Goal: Information Seeking & Learning: Learn about a topic

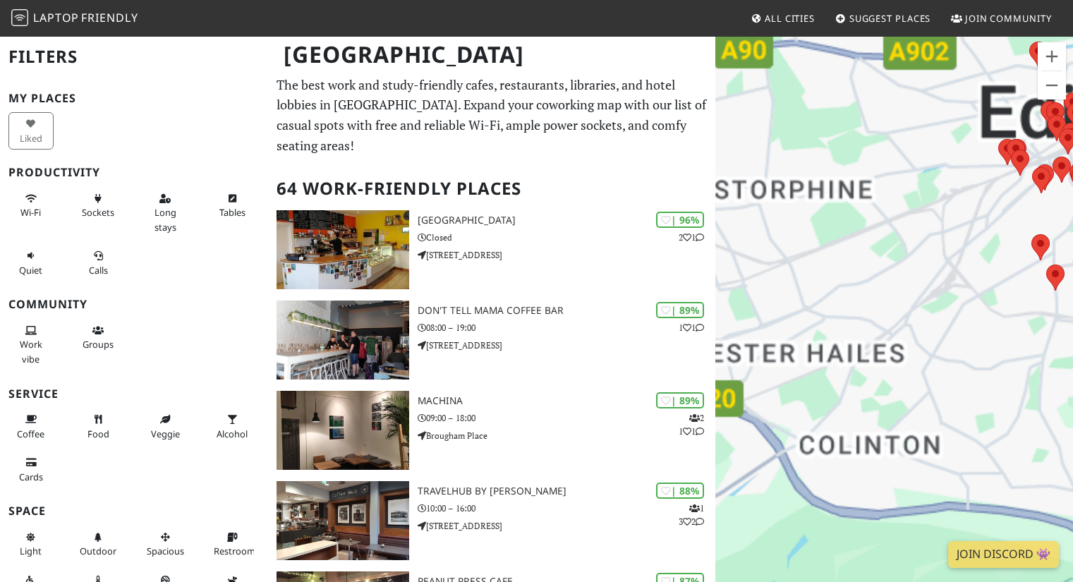
drag, startPoint x: 901, startPoint y: 327, endPoint x: 744, endPoint y: 397, distance: 171.5
click at [744, 397] on div "To navigate, press the arrow keys." at bounding box center [894, 326] width 358 height 582
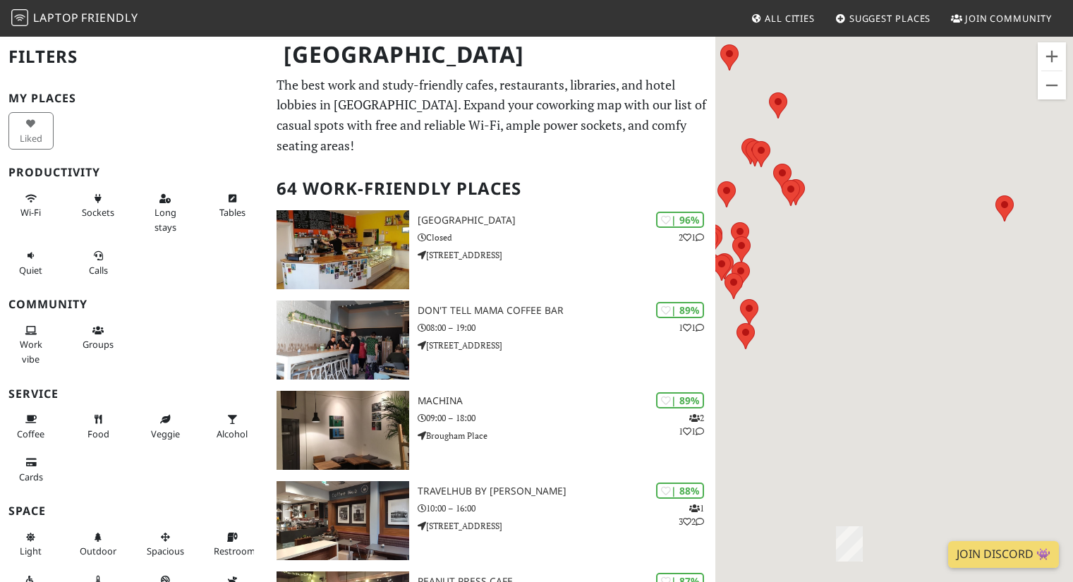
drag, startPoint x: 772, startPoint y: 339, endPoint x: 1026, endPoint y: 189, distance: 295.1
click at [1020, 188] on div "To navigate, press the arrow keys." at bounding box center [894, 326] width 358 height 582
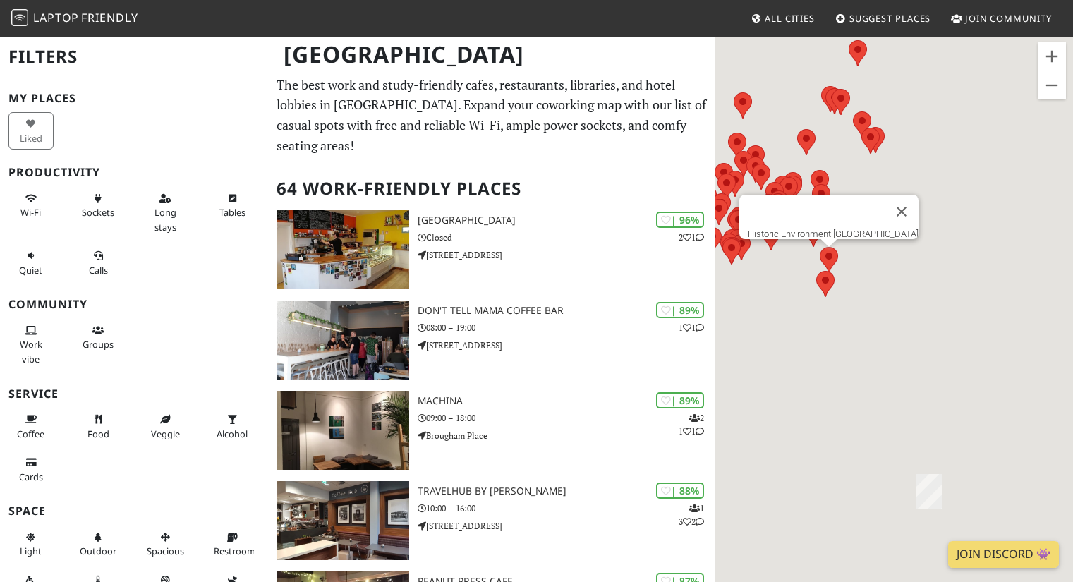
click at [820, 247] on area at bounding box center [820, 247] width 0 height 0
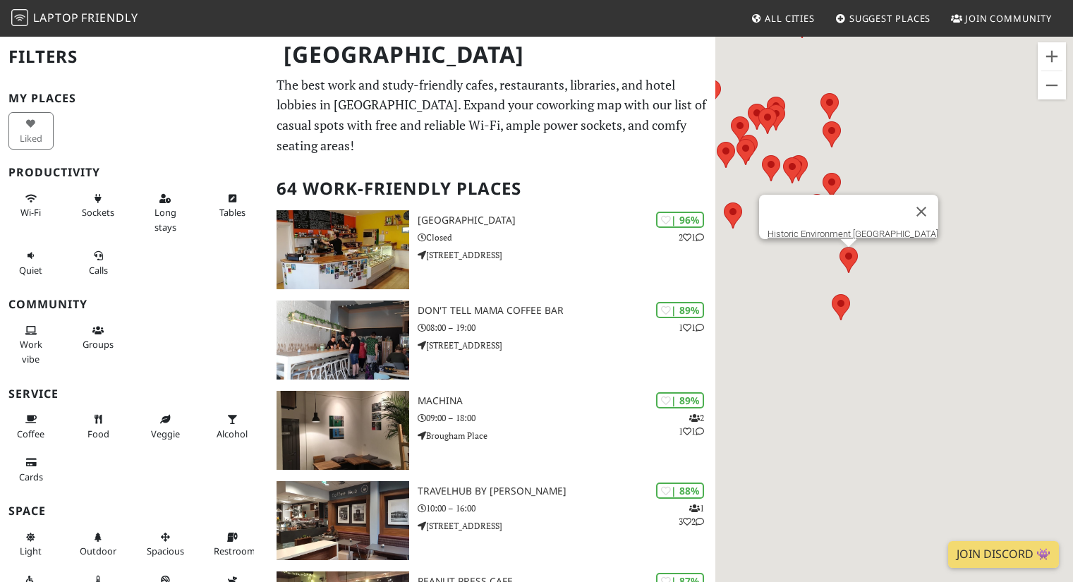
drag, startPoint x: 891, startPoint y: 425, endPoint x: 909, endPoint y: 475, distance: 52.4
click at [909, 475] on div "To navigate, press the arrow keys. Historic Environment [GEOGRAPHIC_DATA]" at bounding box center [894, 326] width 358 height 582
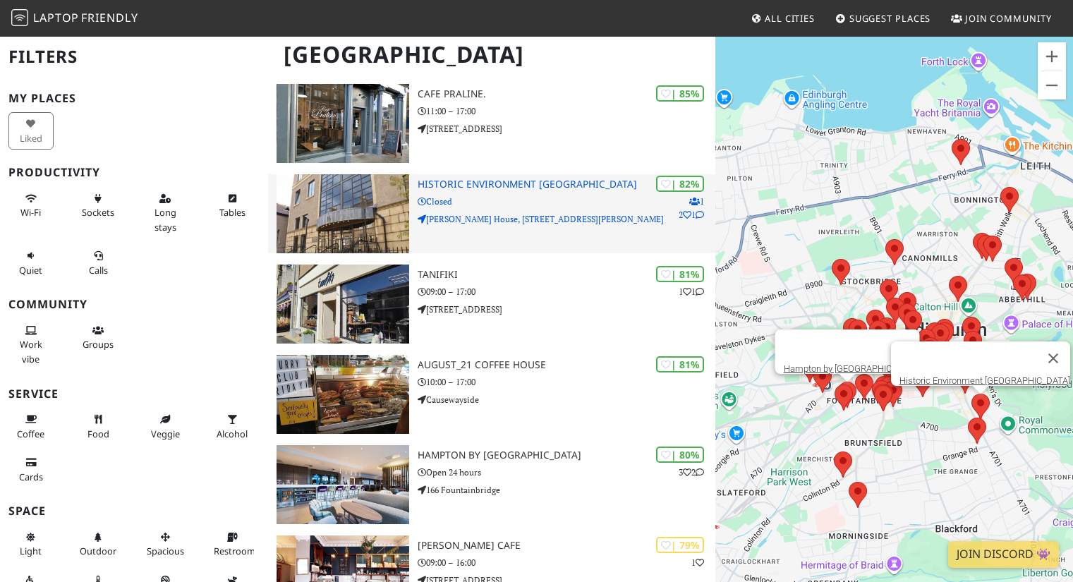
scroll to position [756, 0]
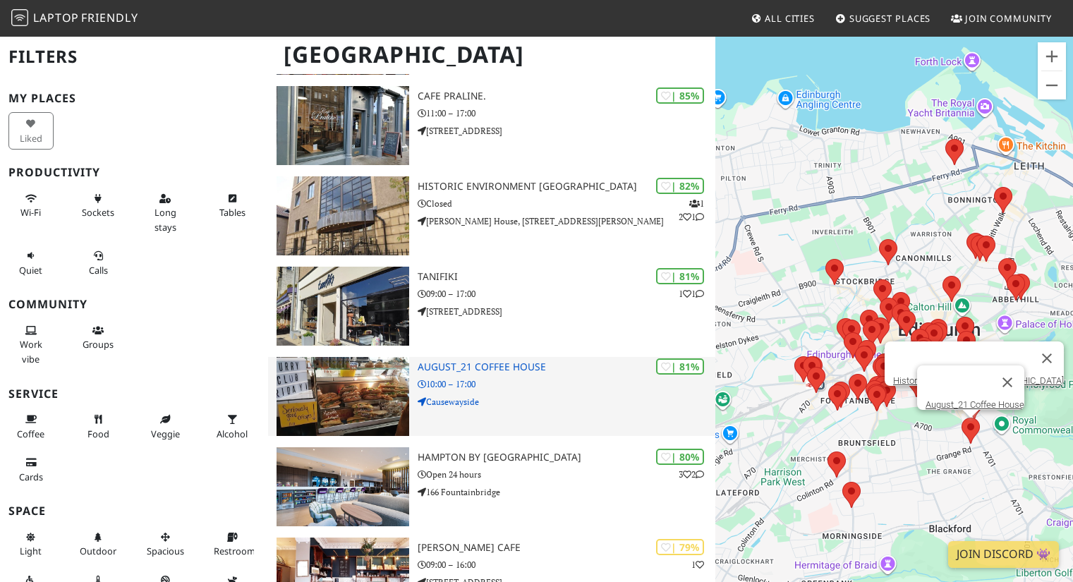
click at [549, 389] on p "10:00 – 17:00" at bounding box center [567, 383] width 298 height 13
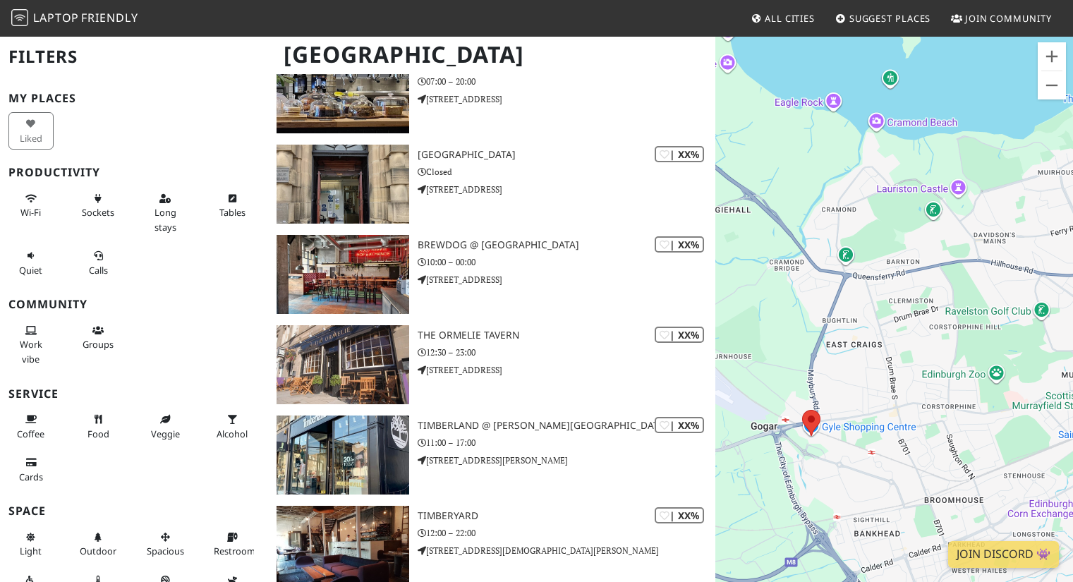
scroll to position [5009, 0]
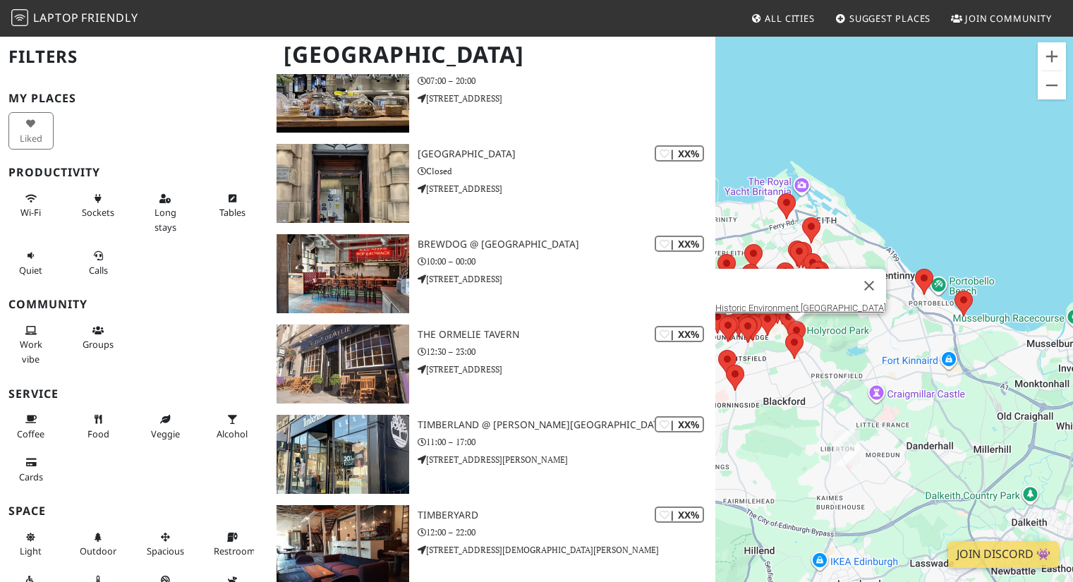
drag, startPoint x: 772, startPoint y: 331, endPoint x: 820, endPoint y: 389, distance: 75.7
click at [820, 389] on div "To navigate, press the arrow keys. Historic Environment [GEOGRAPHIC_DATA]" at bounding box center [894, 326] width 358 height 582
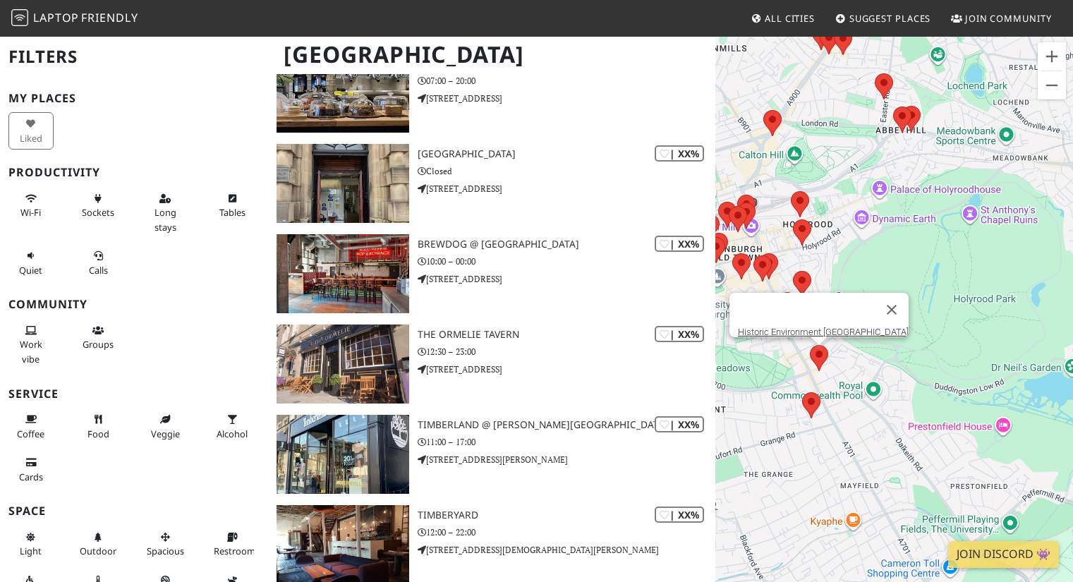
click at [787, 401] on div "To navigate, press the arrow keys. Historic Environment [GEOGRAPHIC_DATA]" at bounding box center [894, 326] width 358 height 582
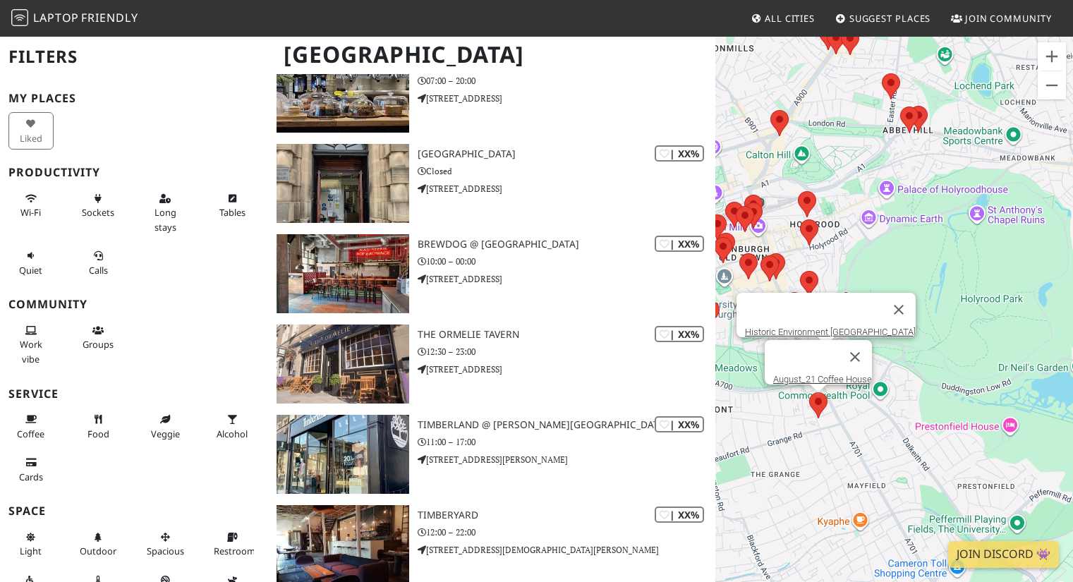
click at [809, 392] on area at bounding box center [809, 392] width 0 height 0
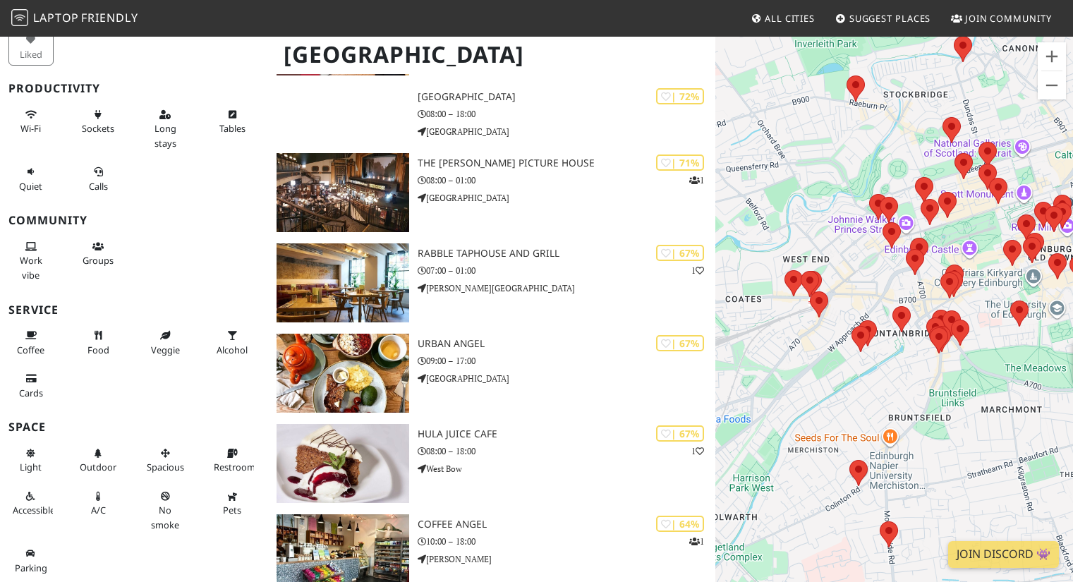
scroll to position [0, 0]
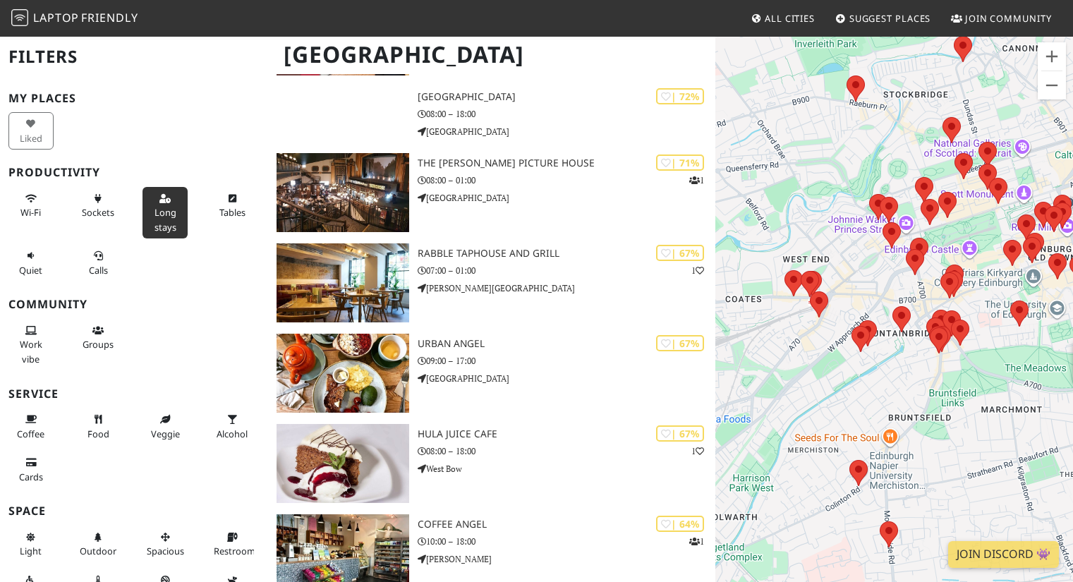
click at [154, 209] on span "Long stays" at bounding box center [165, 219] width 22 height 27
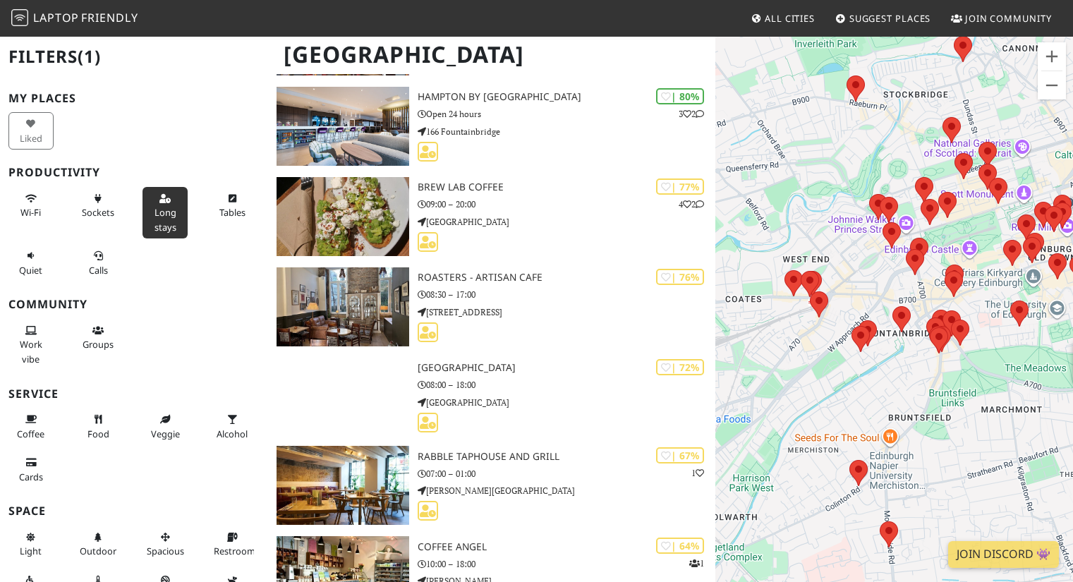
click at [154, 208] on span "Long stays" at bounding box center [165, 219] width 22 height 27
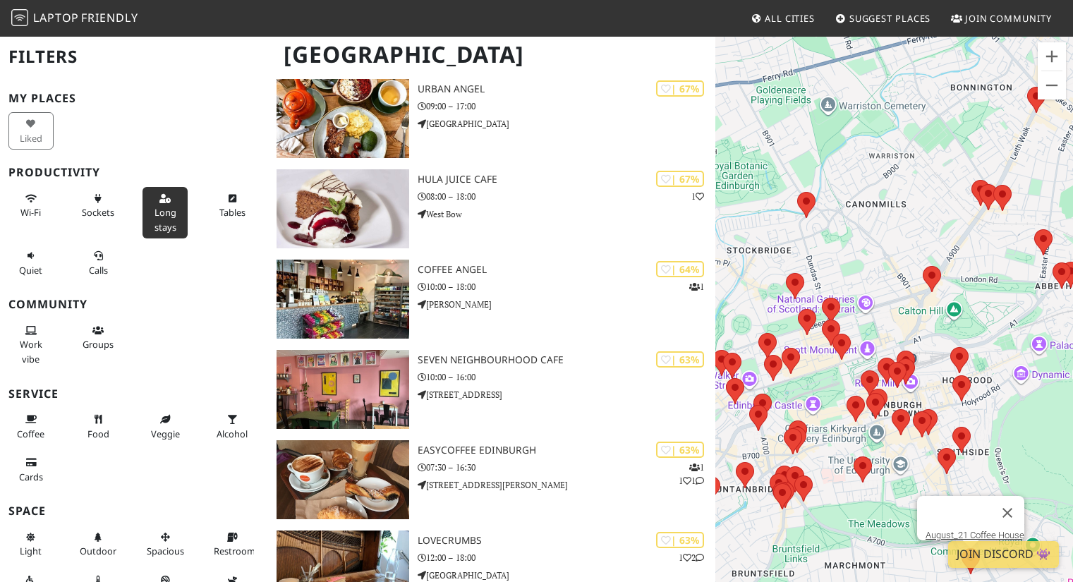
click at [171, 211] on button "Long stays" at bounding box center [165, 212] width 45 height 51
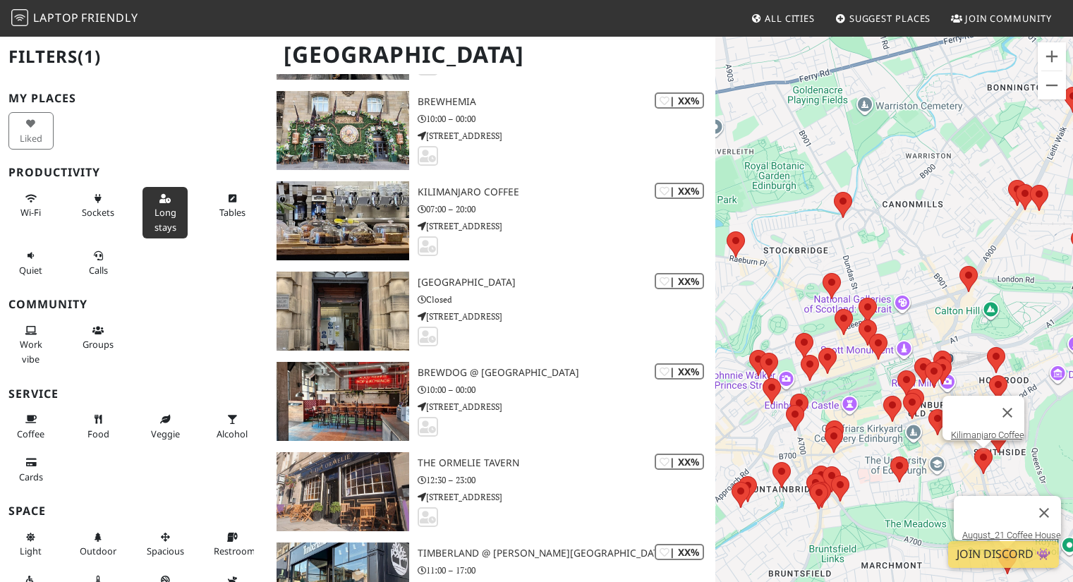
scroll to position [4814, 0]
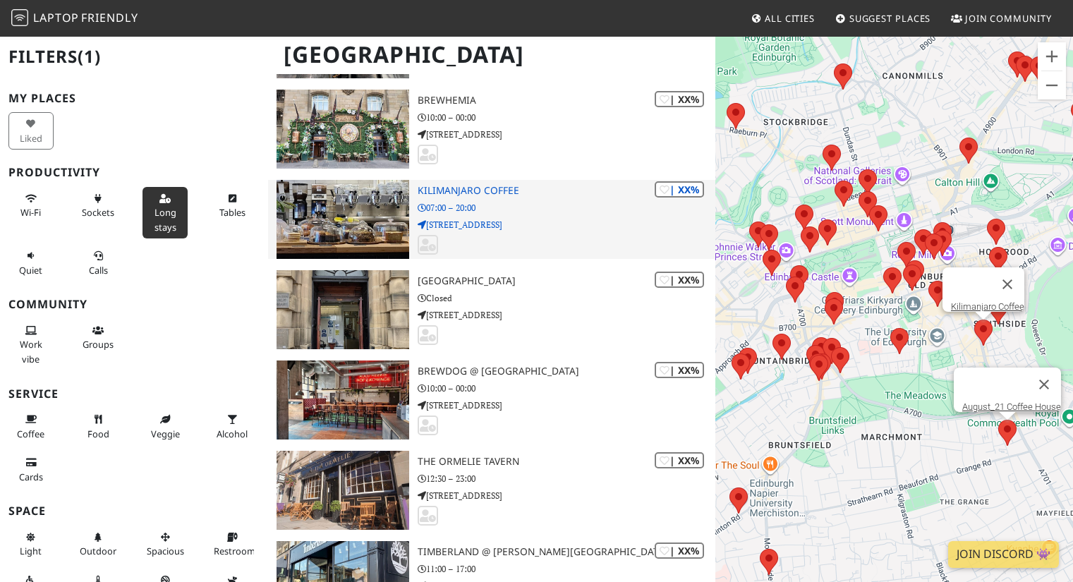
click at [363, 200] on img at bounding box center [343, 219] width 132 height 79
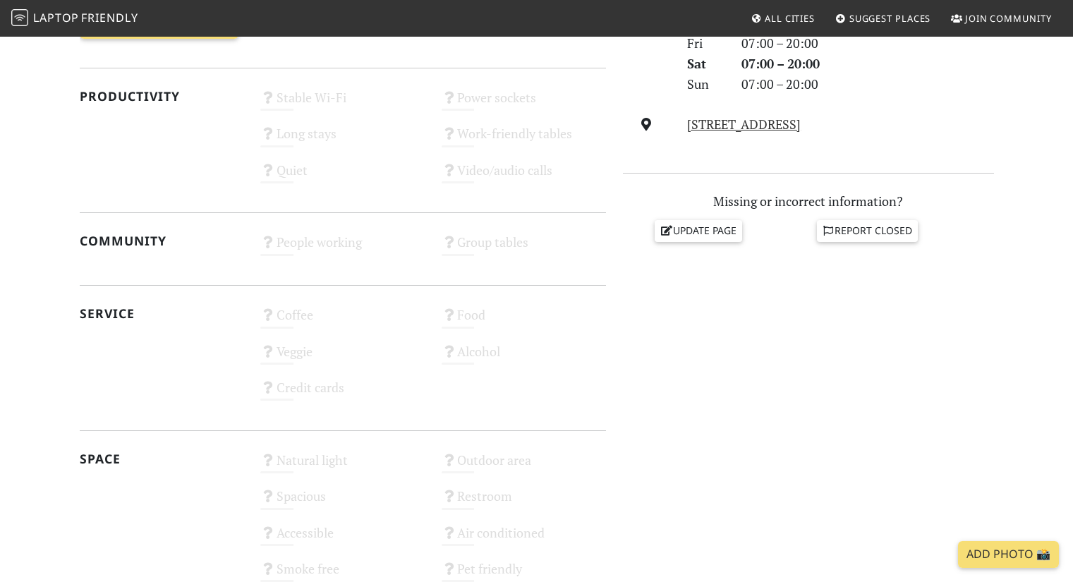
scroll to position [530, 0]
